Goal: Information Seeking & Learning: Learn about a topic

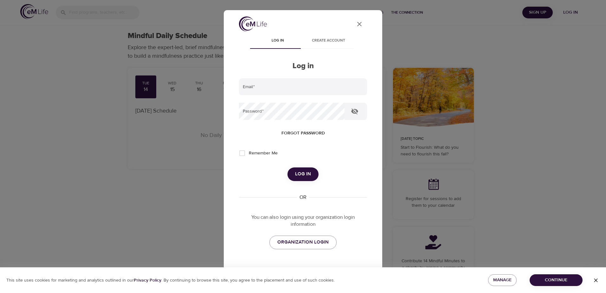
type input "[EMAIL_ADDRESS][DOMAIN_NAME]"
click at [306, 176] on span "Log in" at bounding box center [303, 174] width 16 height 8
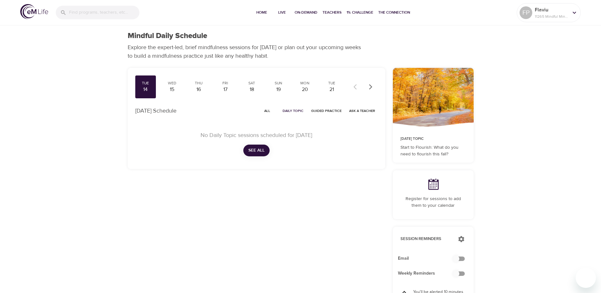
checkbox input "true"
click at [370, 86] on icon "button" at bounding box center [371, 87] width 6 height 6
click at [296, 77] on div "Mon 27" at bounding box center [305, 86] width 21 height 23
click at [304, 90] on div "27" at bounding box center [305, 89] width 16 height 7
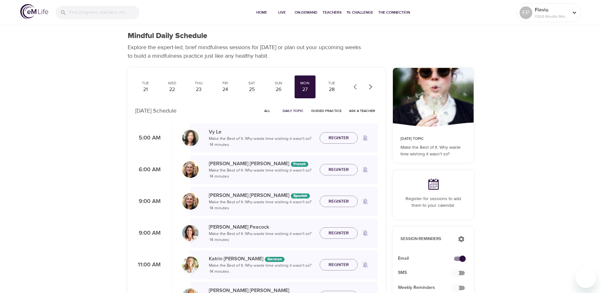
click at [267, 109] on span "All" at bounding box center [267, 111] width 15 height 6
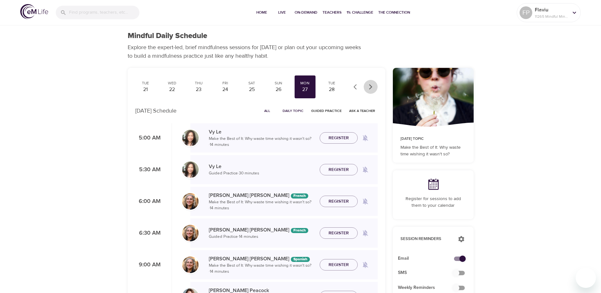
click at [370, 87] on icon "button" at bounding box center [371, 87] width 6 height 6
click at [254, 90] on div "1" at bounding box center [252, 89] width 16 height 7
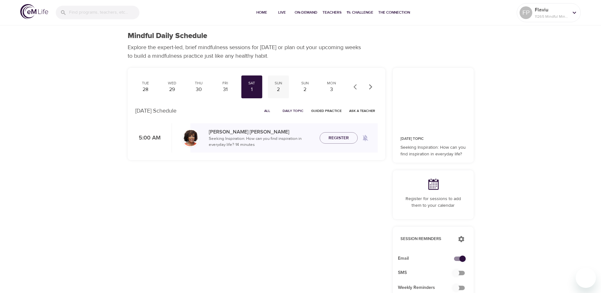
click at [273, 87] on div "2" at bounding box center [279, 89] width 16 height 7
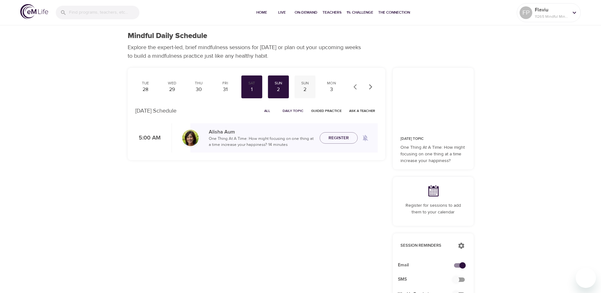
click at [302, 87] on div "2" at bounding box center [305, 89] width 16 height 7
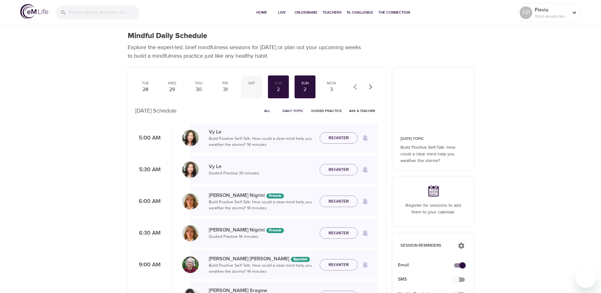
click at [252, 82] on div "Sat" at bounding box center [252, 82] width 16 height 5
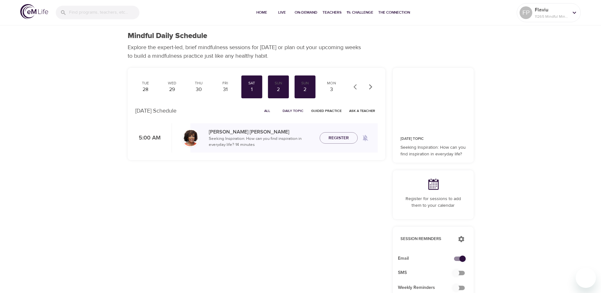
click at [270, 111] on span "All" at bounding box center [267, 111] width 15 height 6
click at [284, 90] on div "2" at bounding box center [279, 89] width 16 height 7
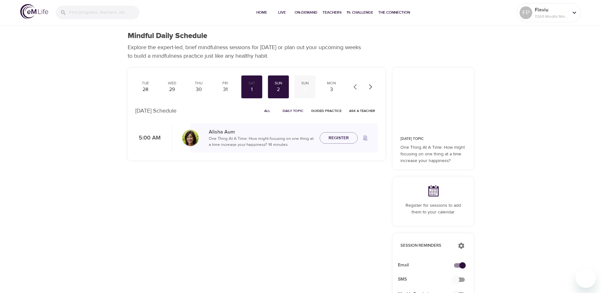
click at [305, 85] on div "Sun" at bounding box center [305, 82] width 16 height 5
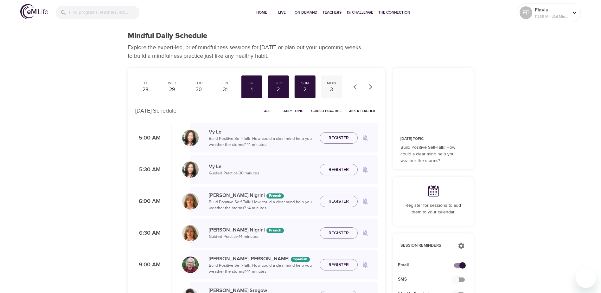
click at [335, 95] on div "Mon 3" at bounding box center [331, 86] width 21 height 23
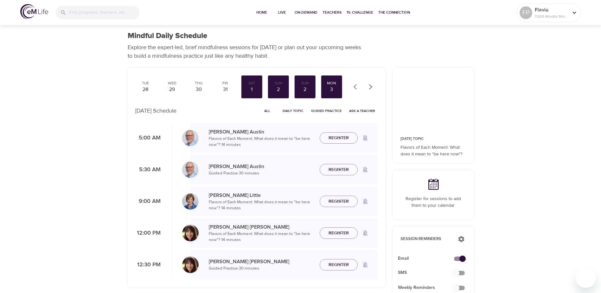
click at [371, 86] on icon "button" at bounding box center [370, 86] width 3 height 5
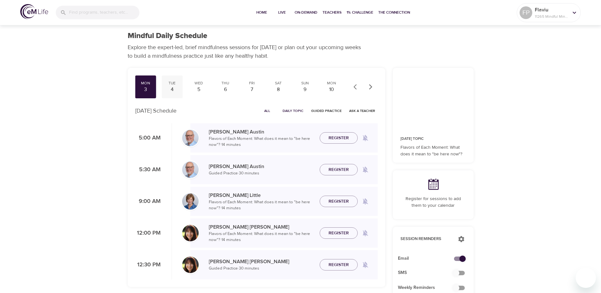
click at [170, 81] on div "Tue" at bounding box center [172, 82] width 16 height 5
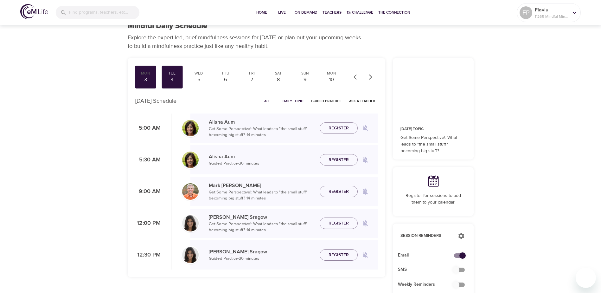
scroll to position [8, 0]
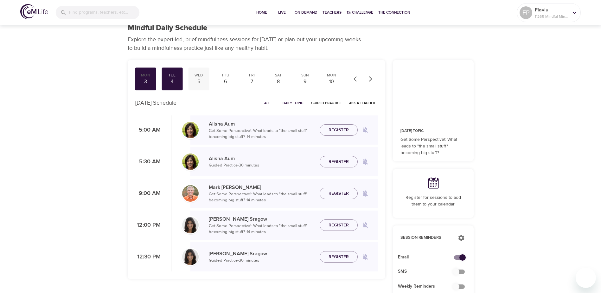
click at [197, 77] on div "Wed" at bounding box center [199, 75] width 16 height 5
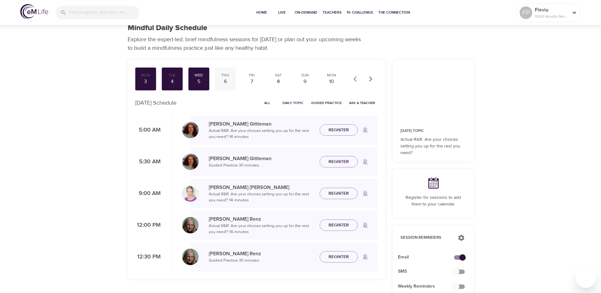
click at [225, 80] on div "6" at bounding box center [225, 81] width 16 height 7
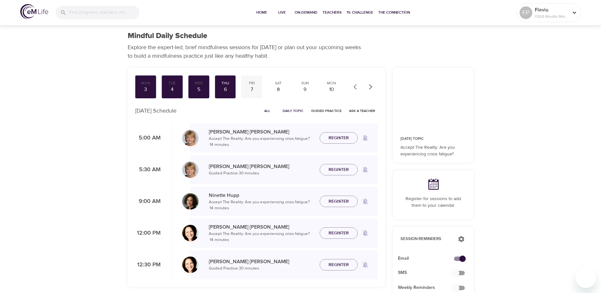
click at [254, 86] on div "Fri" at bounding box center [252, 82] width 16 height 5
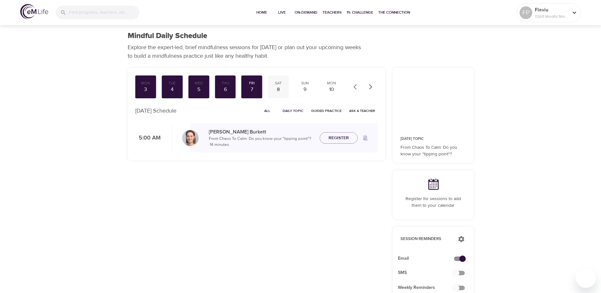
click at [280, 90] on div "8" at bounding box center [279, 89] width 16 height 7
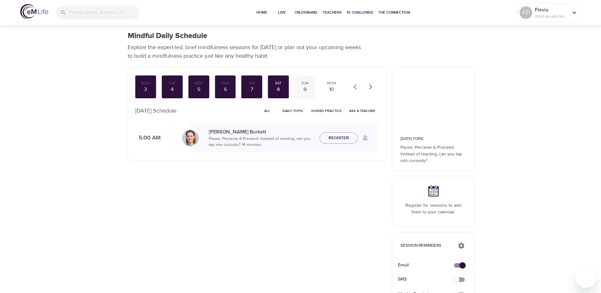
click at [298, 85] on div "Sun" at bounding box center [305, 82] width 16 height 5
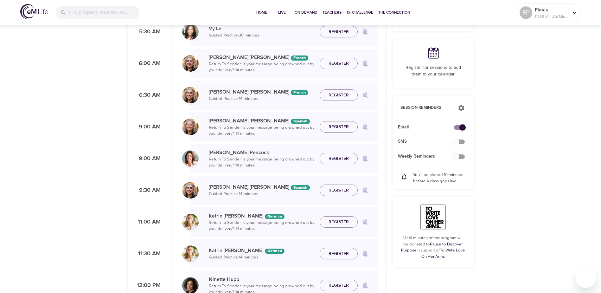
scroll to position [32, 0]
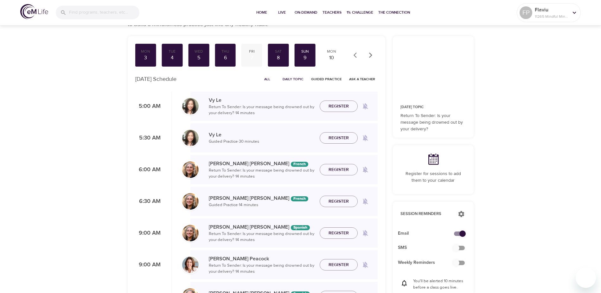
click at [257, 59] on div "7" at bounding box center [252, 57] width 16 height 7
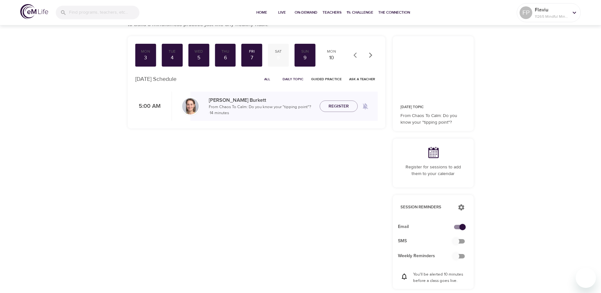
click at [284, 56] on div "8" at bounding box center [279, 57] width 16 height 7
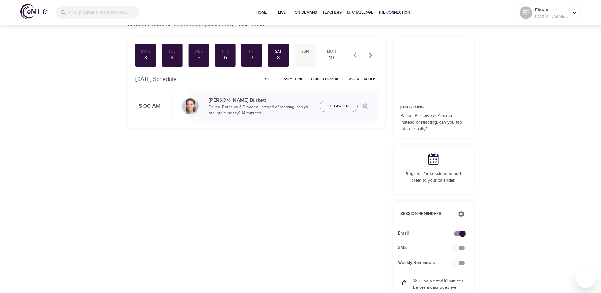
click at [296, 55] on div "Sun 9" at bounding box center [305, 55] width 21 height 23
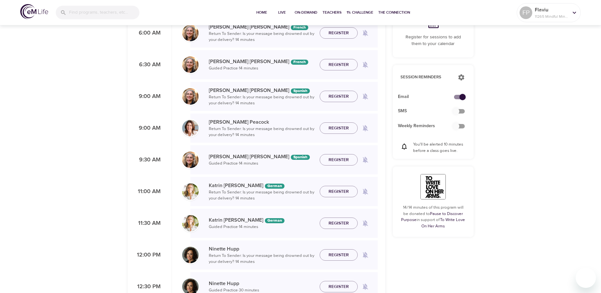
scroll to position [166, 0]
